Goal: Information Seeking & Learning: Learn about a topic

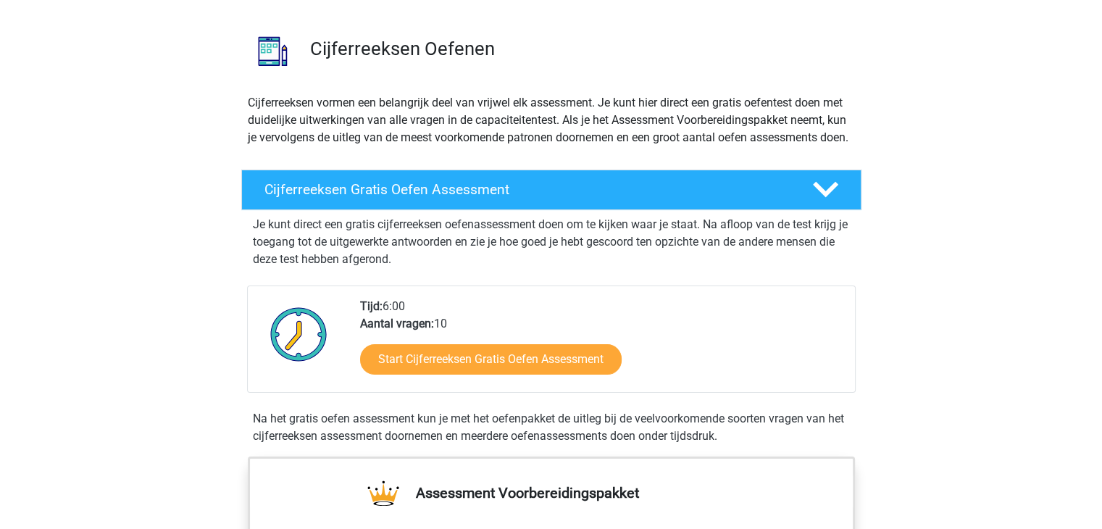
scroll to position [113, 0]
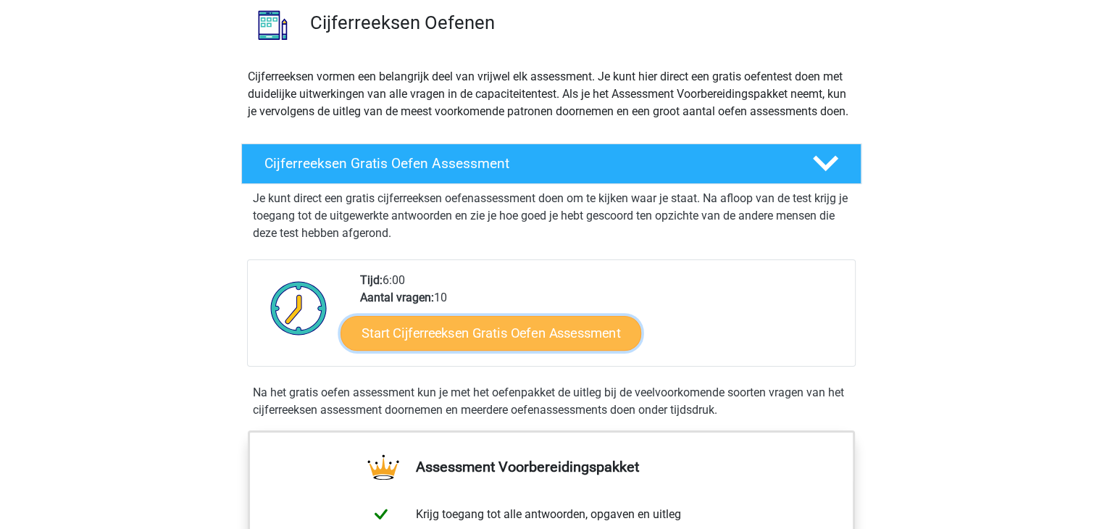
click at [486, 346] on link "Start Cijferreeksen Gratis Oefen Assessment" at bounding box center [491, 332] width 301 height 35
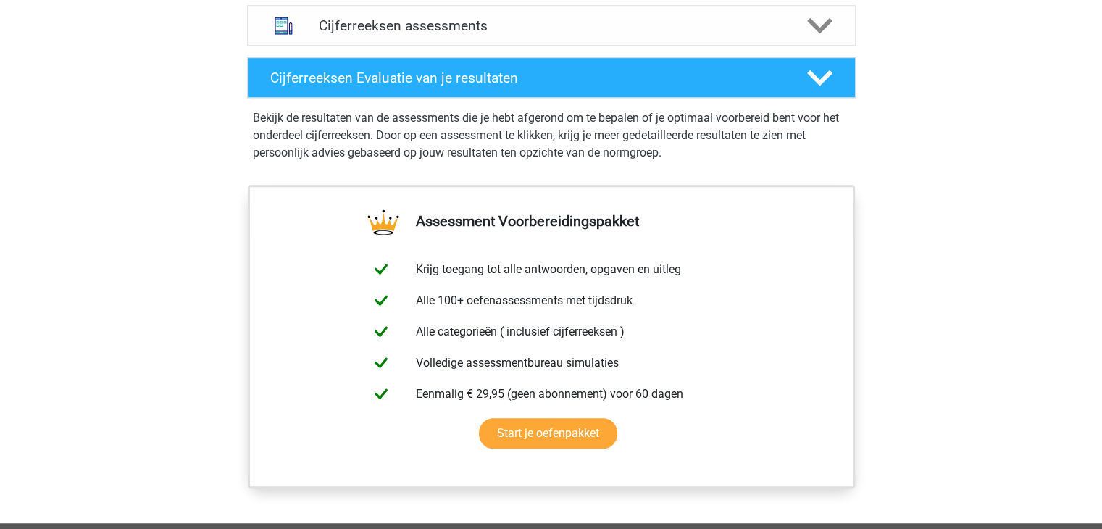
scroll to position [1190, 0]
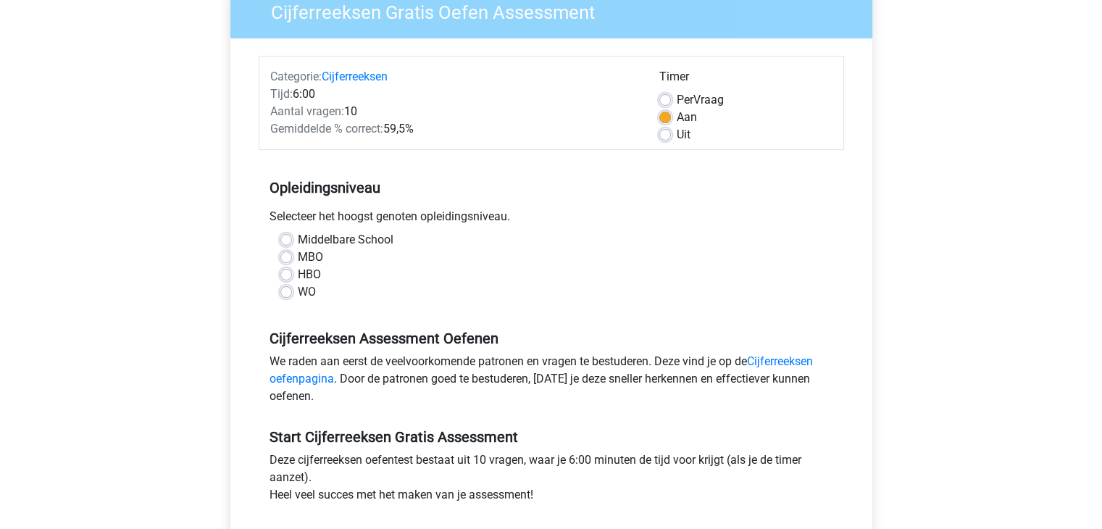
scroll to position [133, 0]
click at [298, 275] on label "HBO" at bounding box center [309, 273] width 23 height 17
click at [289, 275] on input "HBO" at bounding box center [286, 272] width 12 height 14
radio input "true"
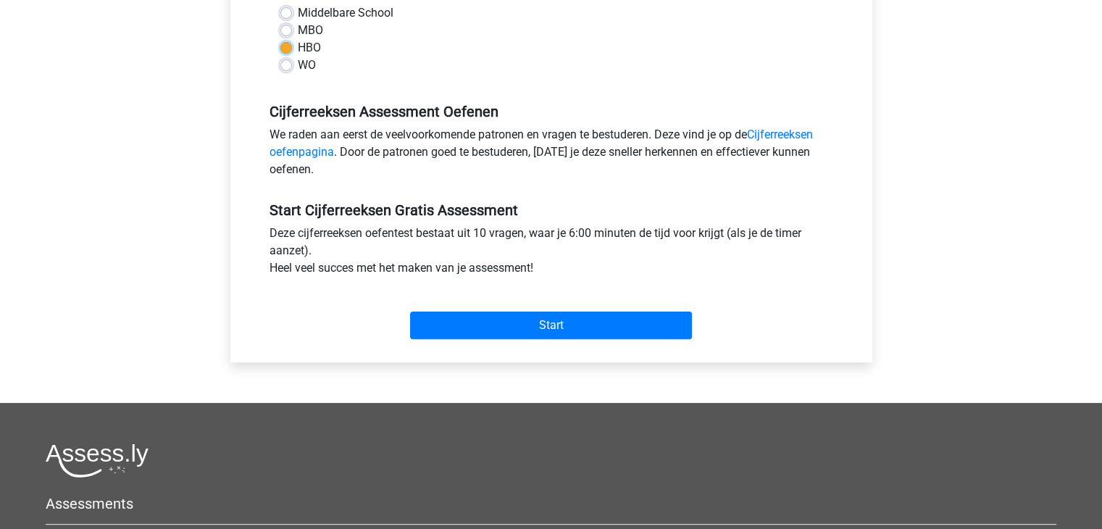
scroll to position [365, 0]
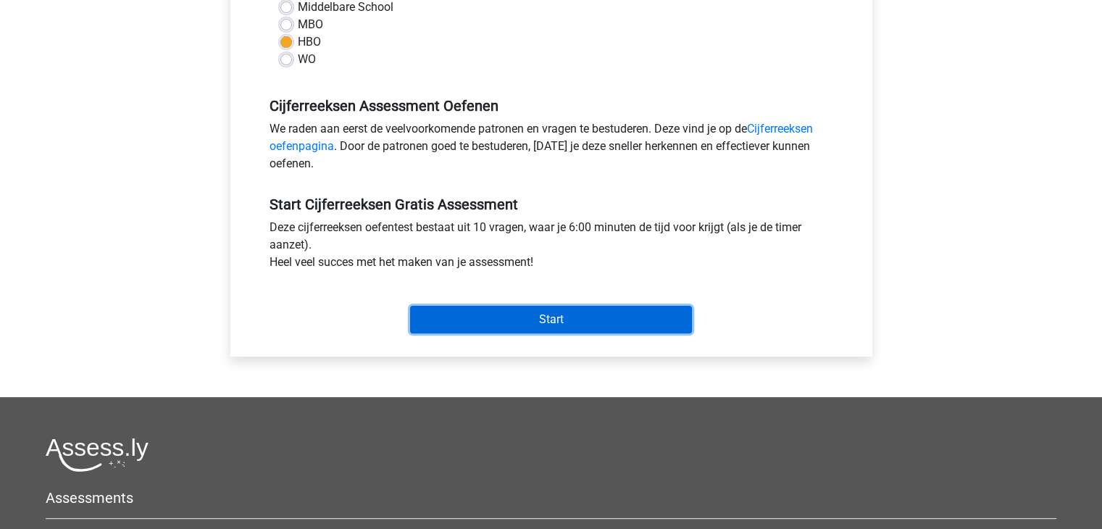
click at [470, 312] on input "Start" at bounding box center [551, 320] width 282 height 28
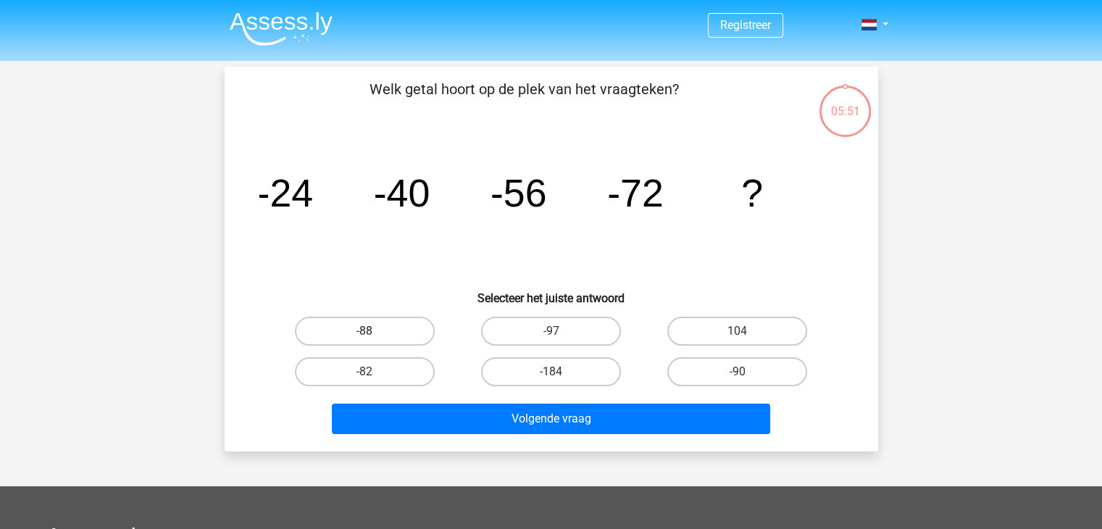
click at [346, 325] on label "-88" at bounding box center [365, 331] width 140 height 29
click at [364, 331] on input "-88" at bounding box center [368, 335] width 9 height 9
radio input "true"
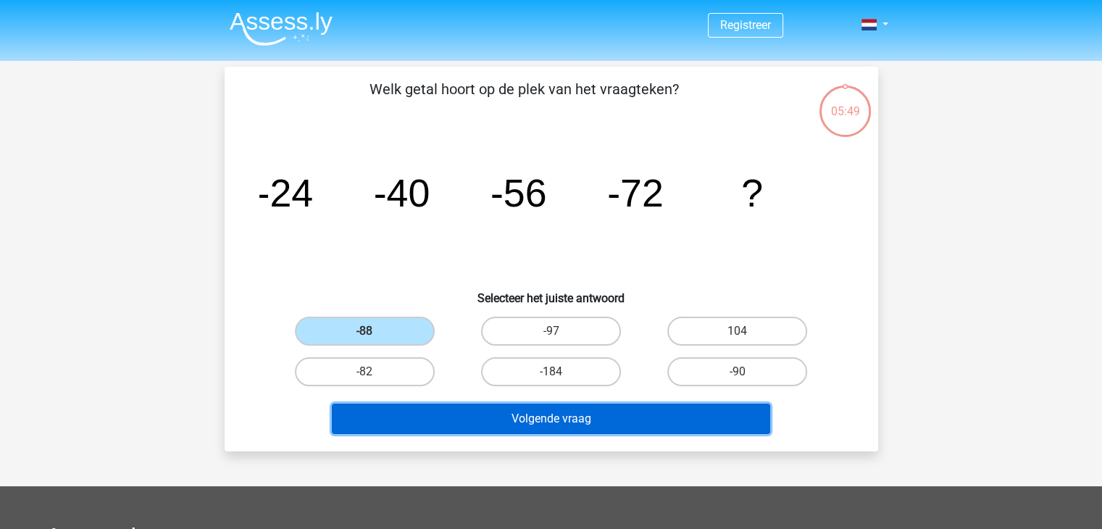
click at [567, 412] on button "Volgende vraag" at bounding box center [551, 419] width 438 height 30
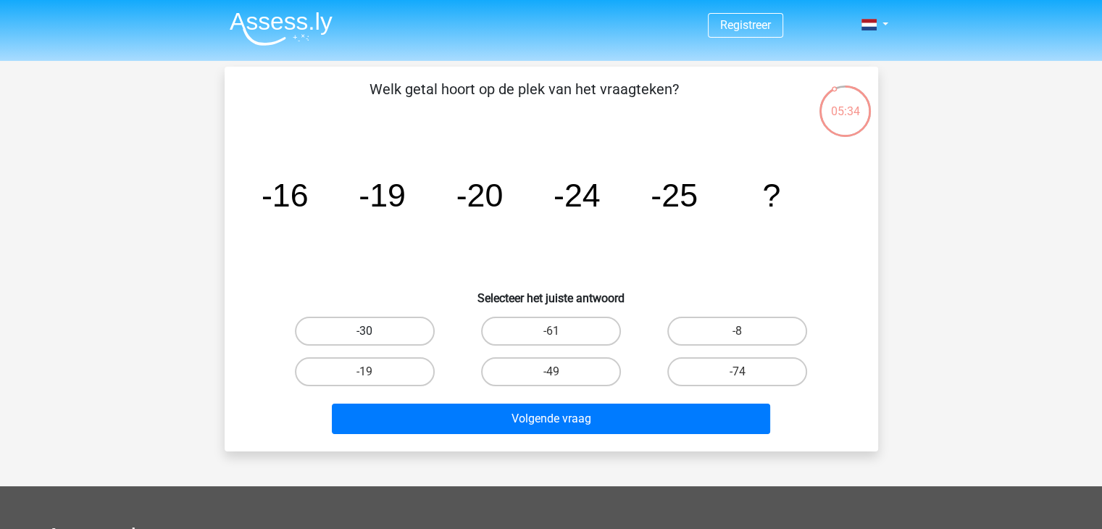
click at [375, 333] on label "-30" at bounding box center [365, 331] width 140 height 29
click at [374, 333] on input "-30" at bounding box center [368, 335] width 9 height 9
radio input "true"
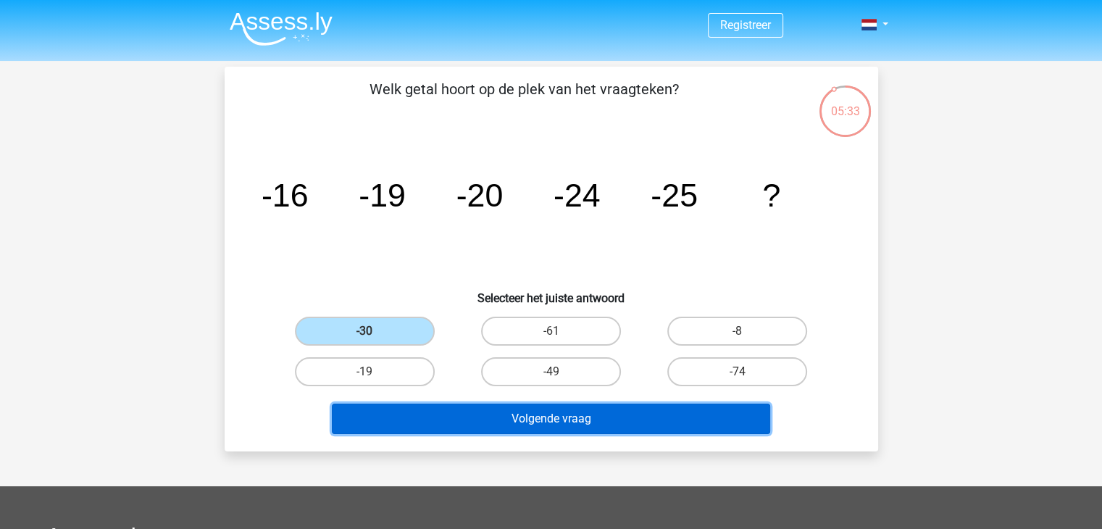
click at [478, 409] on button "Volgende vraag" at bounding box center [551, 419] width 438 height 30
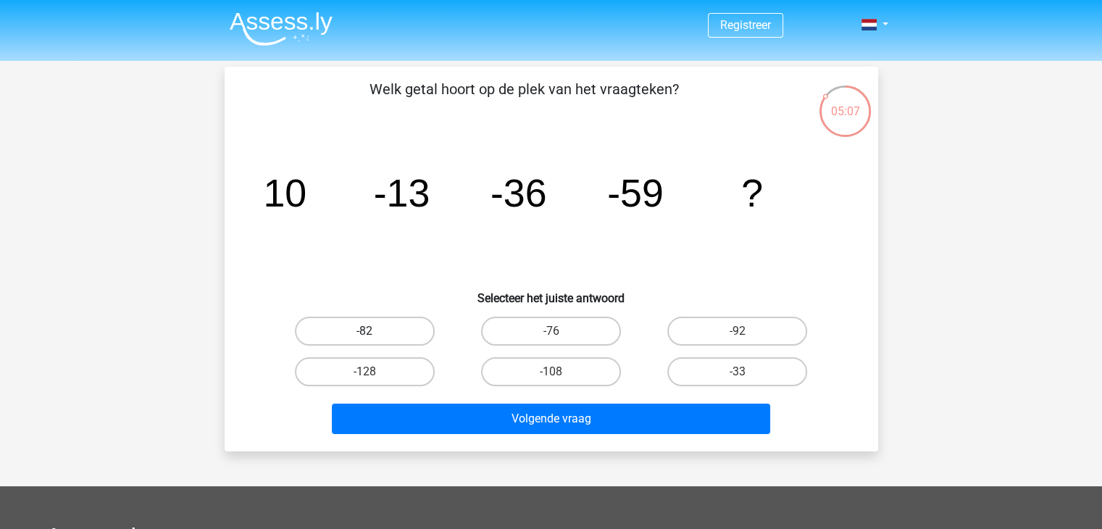
click at [400, 327] on label "-82" at bounding box center [365, 331] width 140 height 29
click at [374, 331] on input "-82" at bounding box center [368, 335] width 9 height 9
radio input "true"
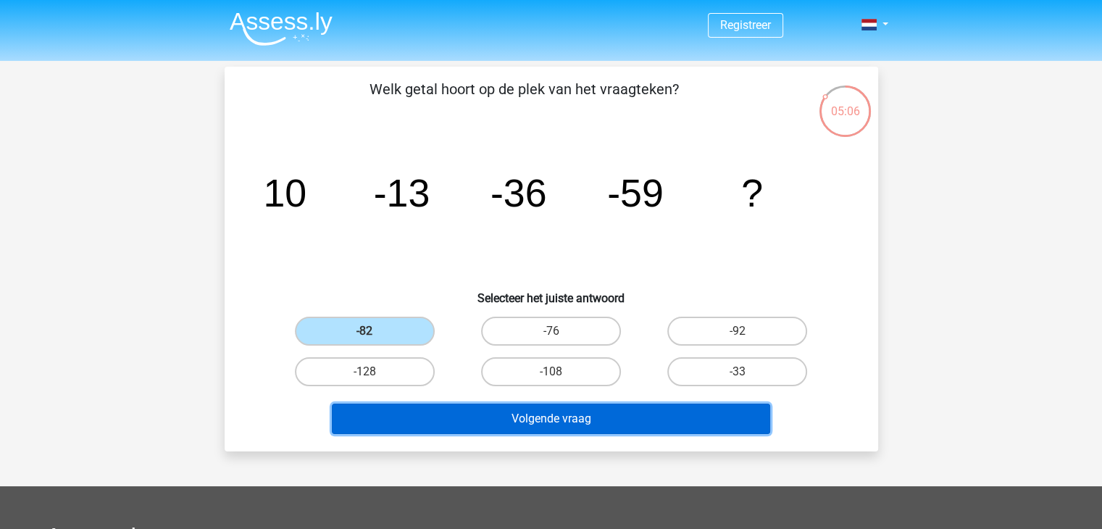
click at [547, 427] on button "Volgende vraag" at bounding box center [551, 419] width 438 height 30
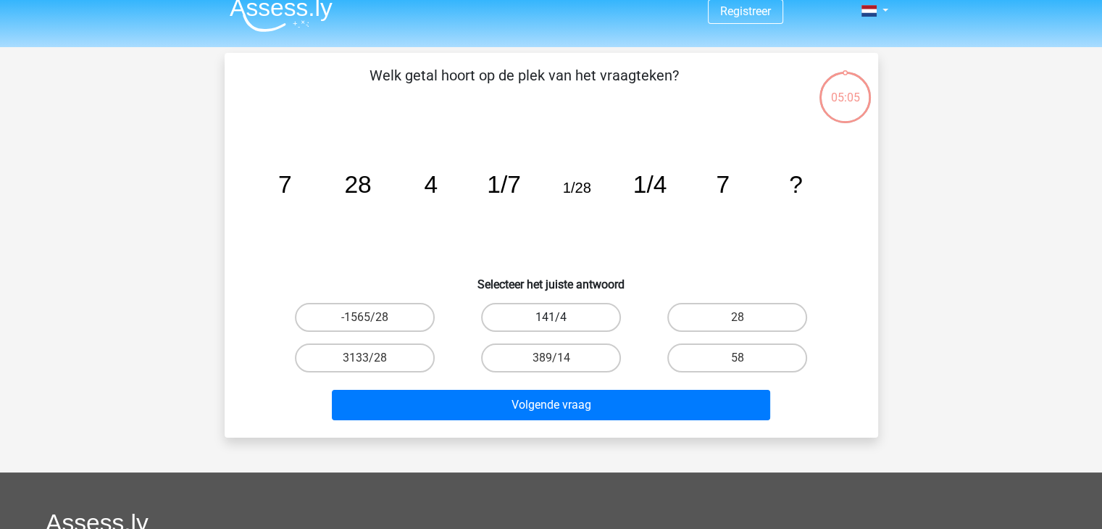
scroll to position [8, 0]
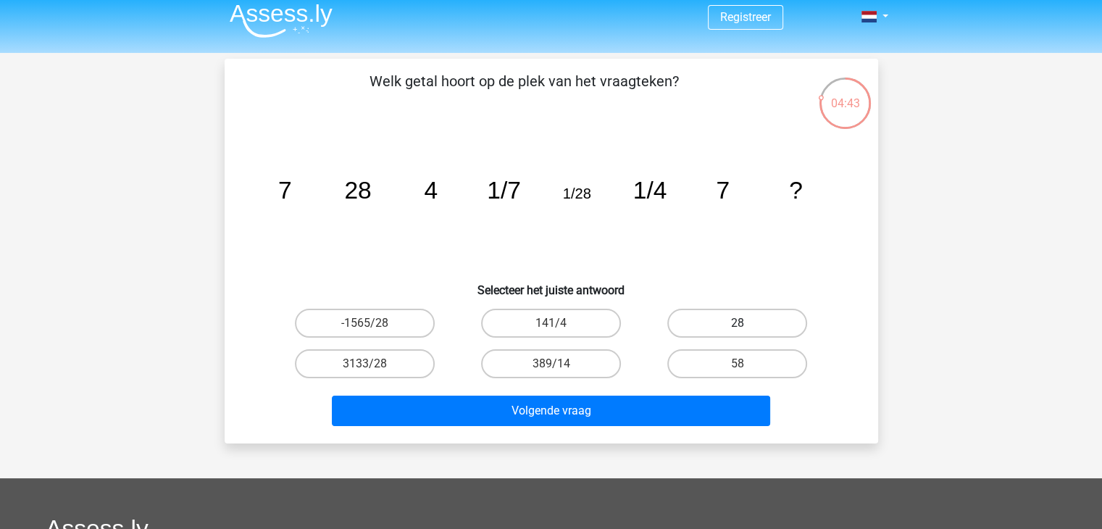
click at [731, 324] on label "28" at bounding box center [737, 323] width 140 height 29
click at [738, 324] on input "28" at bounding box center [742, 327] width 9 height 9
radio input "true"
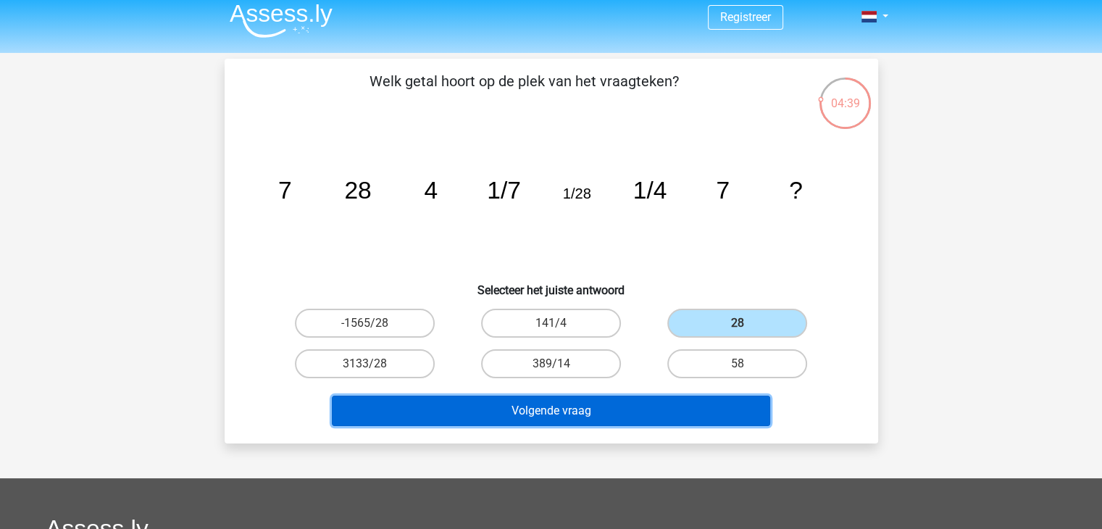
click at [596, 408] on button "Volgende vraag" at bounding box center [551, 411] width 438 height 30
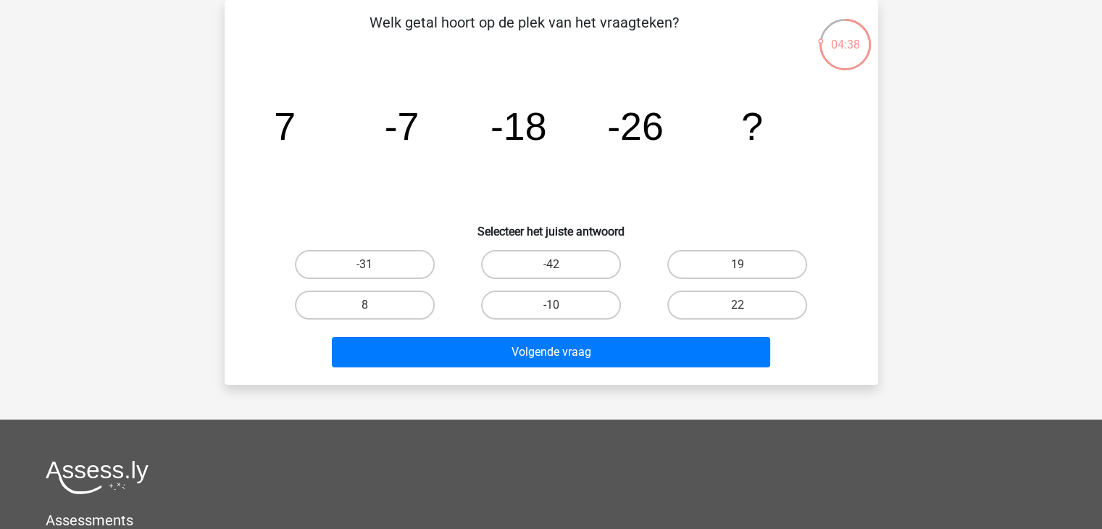
scroll to position [16, 0]
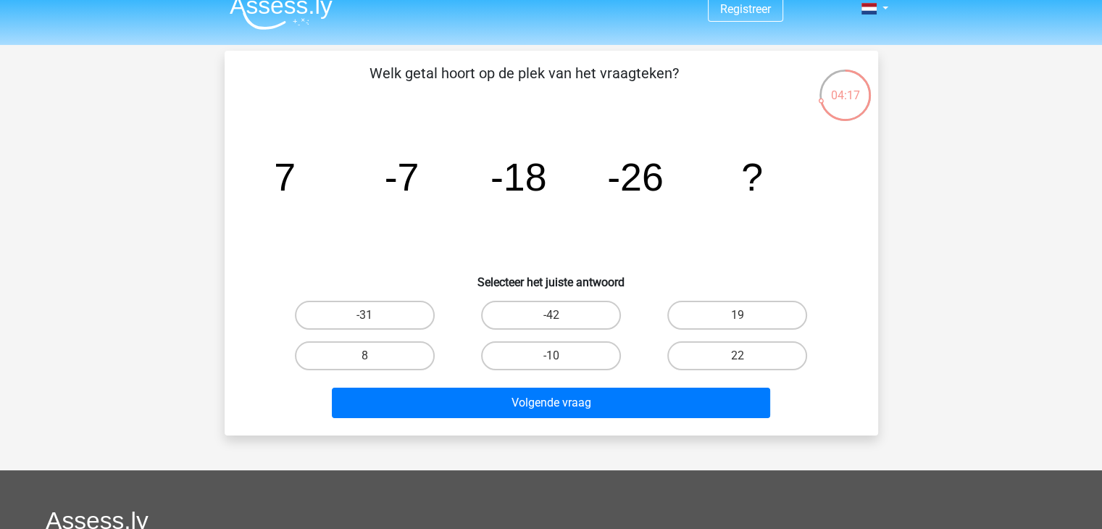
click at [372, 319] on input "-31" at bounding box center [368, 319] width 9 height 9
radio input "true"
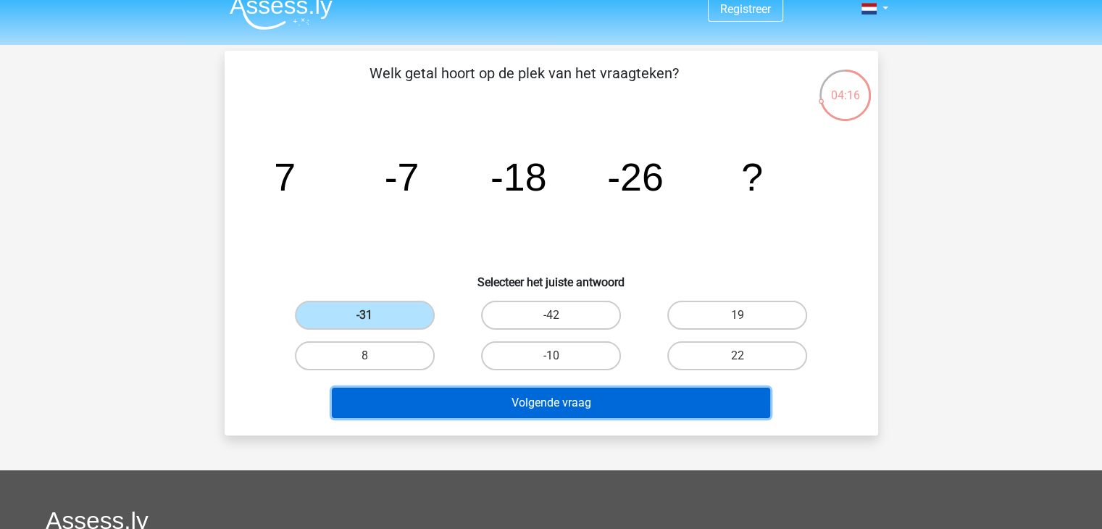
click at [482, 401] on button "Volgende vraag" at bounding box center [551, 403] width 438 height 30
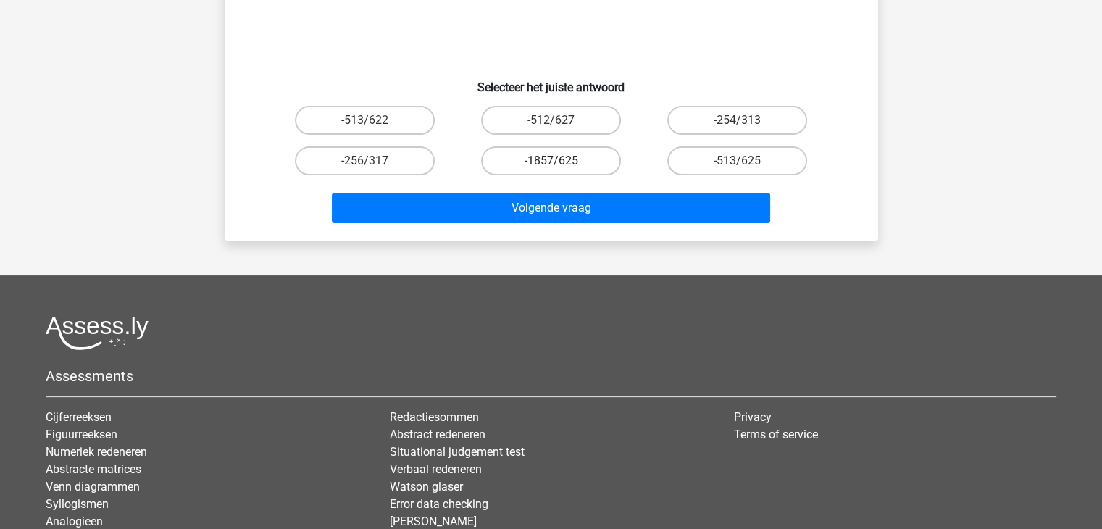
scroll to position [0, 0]
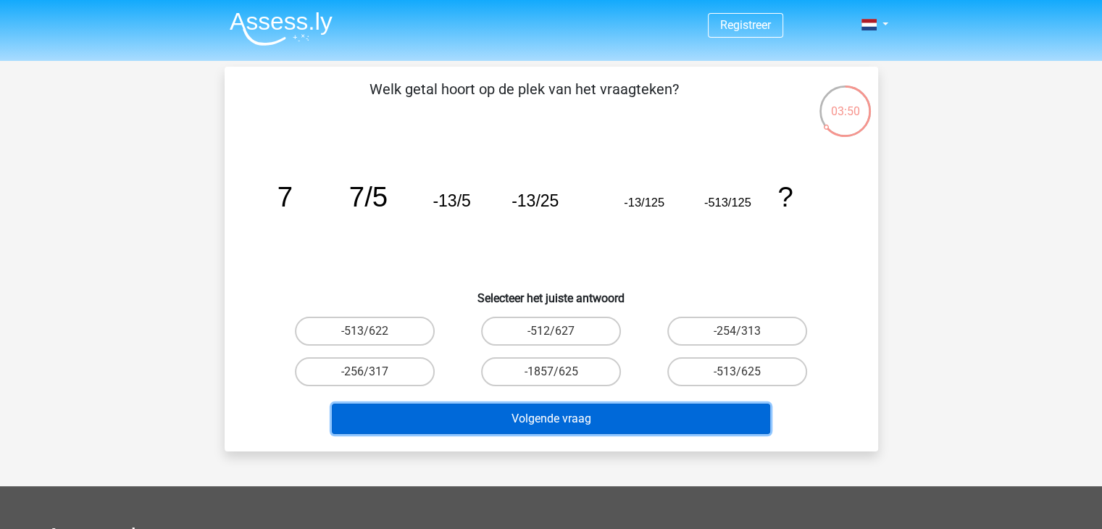
click at [562, 418] on button "Volgende vraag" at bounding box center [551, 419] width 438 height 30
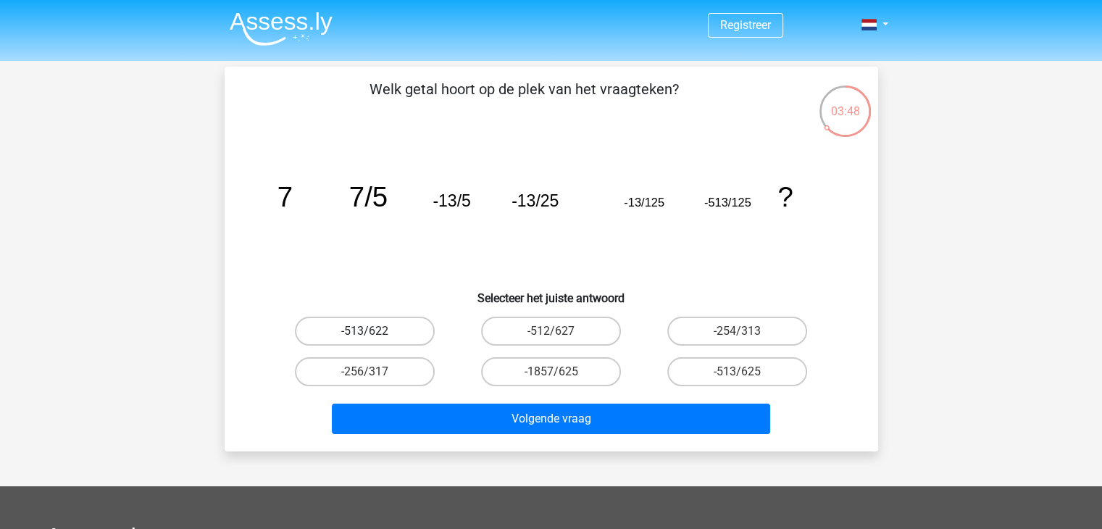
click at [385, 317] on label "-513/622" at bounding box center [365, 331] width 140 height 29
click at [374, 331] on input "-513/622" at bounding box center [368, 335] width 9 height 9
radio input "true"
click at [692, 362] on label "-513/625" at bounding box center [737, 371] width 140 height 29
click at [738, 372] on input "-513/625" at bounding box center [742, 376] width 9 height 9
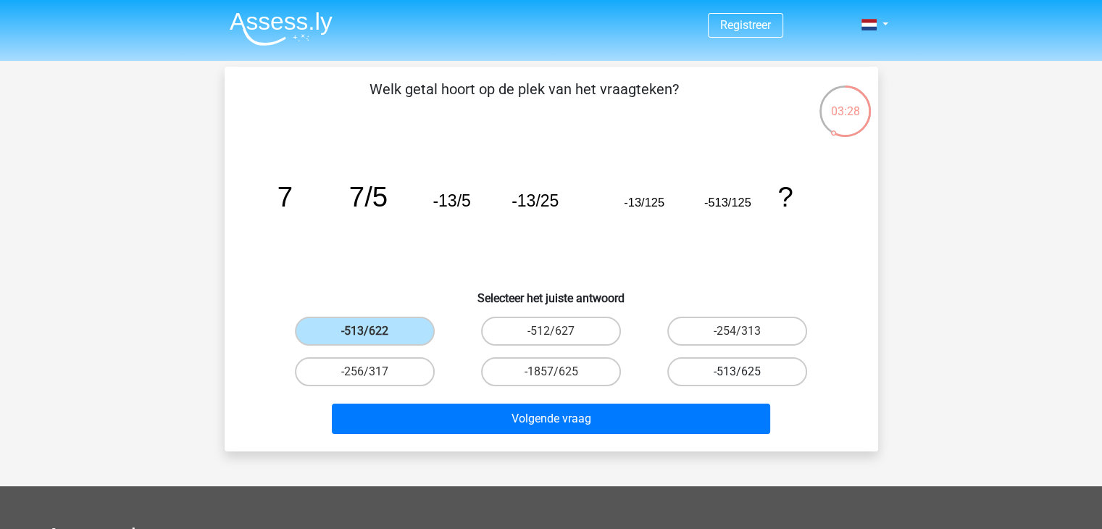
radio input "true"
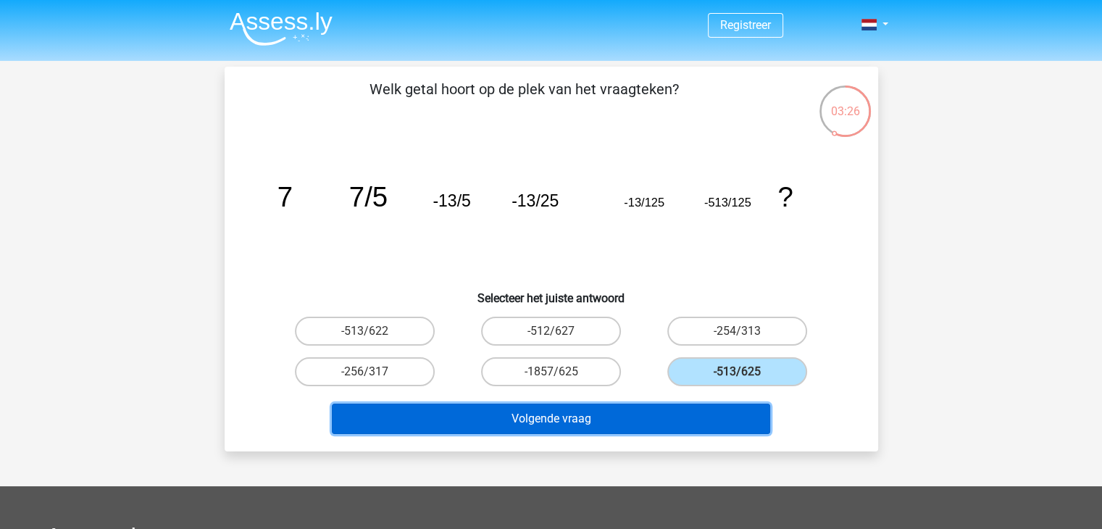
click at [601, 419] on button "Volgende vraag" at bounding box center [551, 419] width 438 height 30
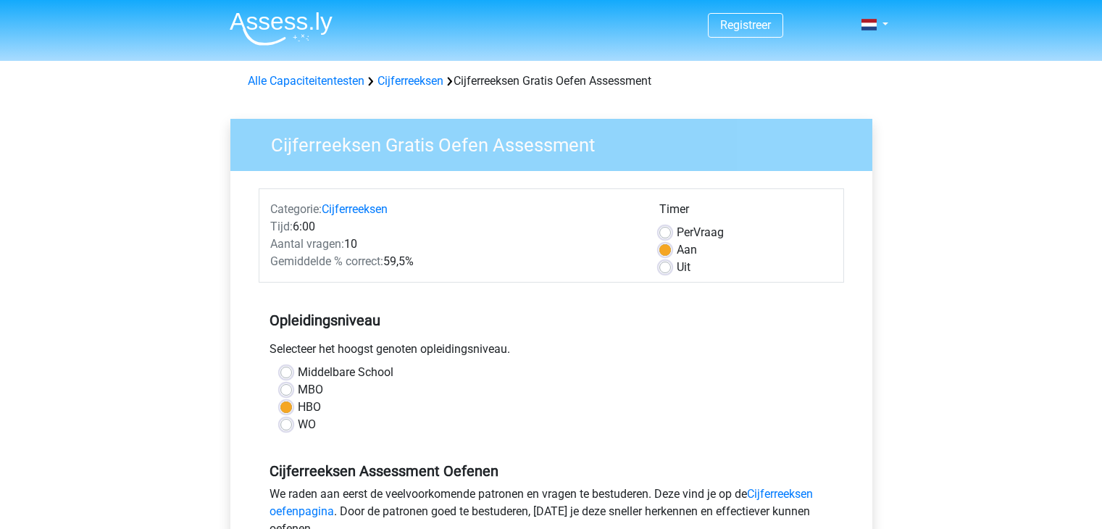
scroll to position [365, 0]
